Goal: Navigation & Orientation: Find specific page/section

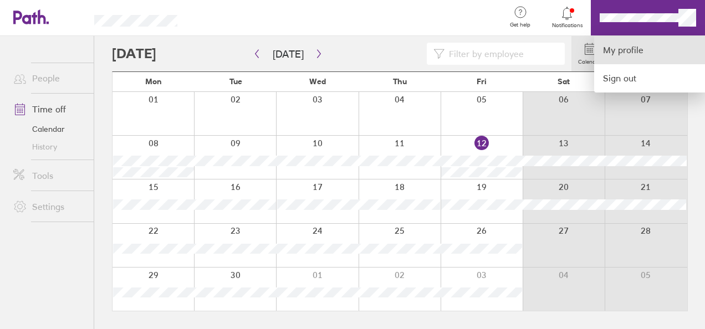
click at [652, 53] on link "My profile" at bounding box center [649, 50] width 111 height 28
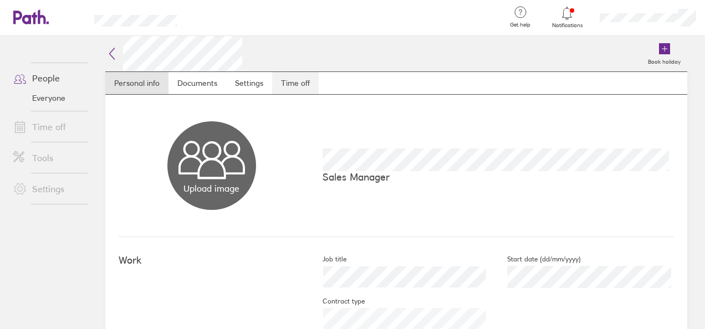
click at [288, 81] on link "Time off" at bounding box center [295, 83] width 47 height 22
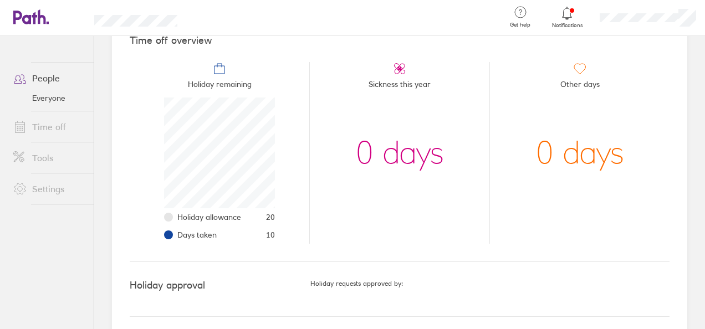
scroll to position [113, 0]
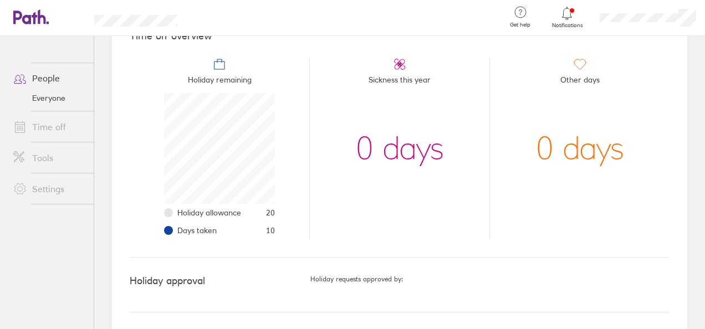
click at [58, 76] on link "People" at bounding box center [48, 78] width 89 height 22
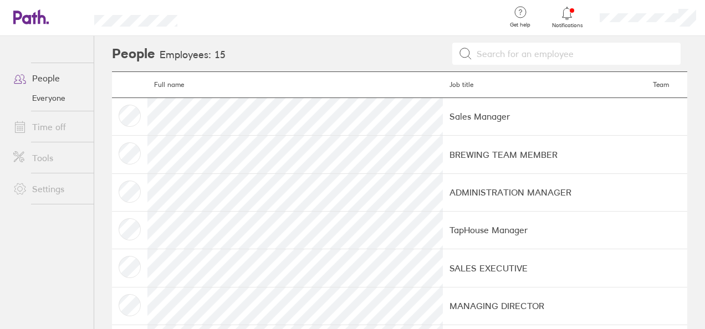
click at [561, 20] on div at bounding box center [567, 14] width 36 height 16
